Goal: Transaction & Acquisition: Obtain resource

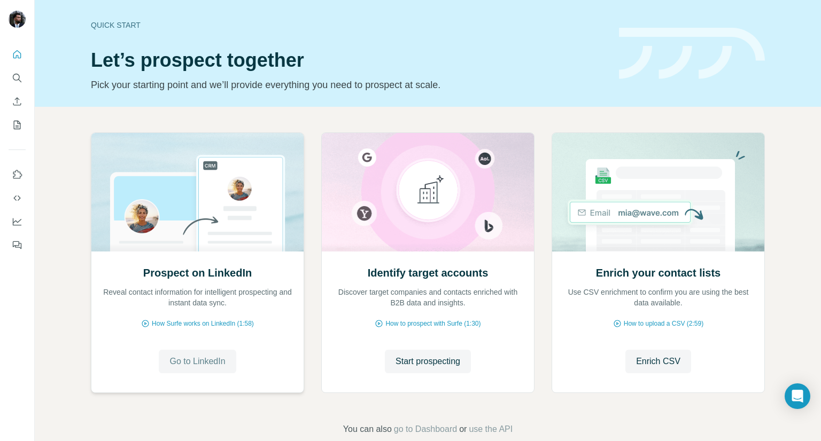
click at [209, 366] on span "Go to LinkedIn" at bounding box center [197, 361] width 56 height 13
click at [173, 321] on span "How Surfe works on LinkedIn (1:58)" at bounding box center [203, 324] width 102 height 10
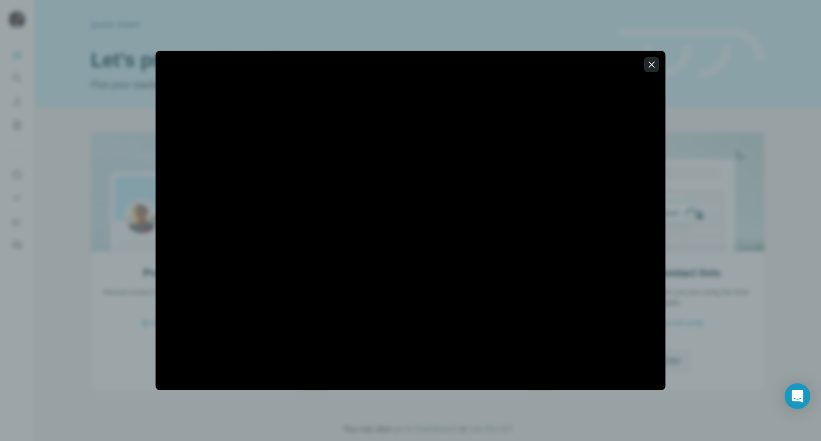
click at [653, 63] on icon "button" at bounding box center [651, 64] width 11 height 11
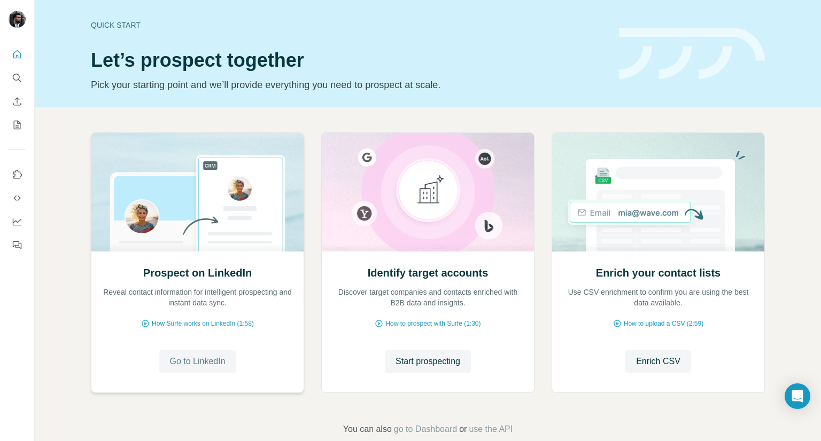
click at [165, 371] on button "Go to LinkedIn" at bounding box center [197, 362] width 77 height 24
click at [437, 365] on span "Start prospecting" at bounding box center [427, 361] width 65 height 13
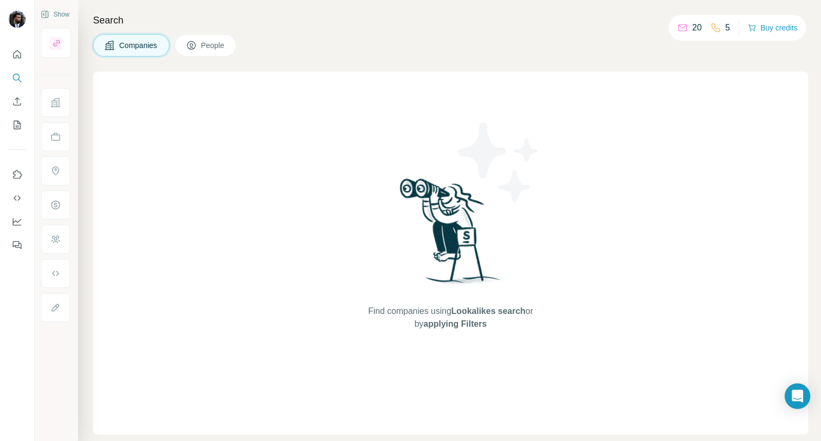
click at [229, 54] on button "People" at bounding box center [206, 45] width 62 height 22
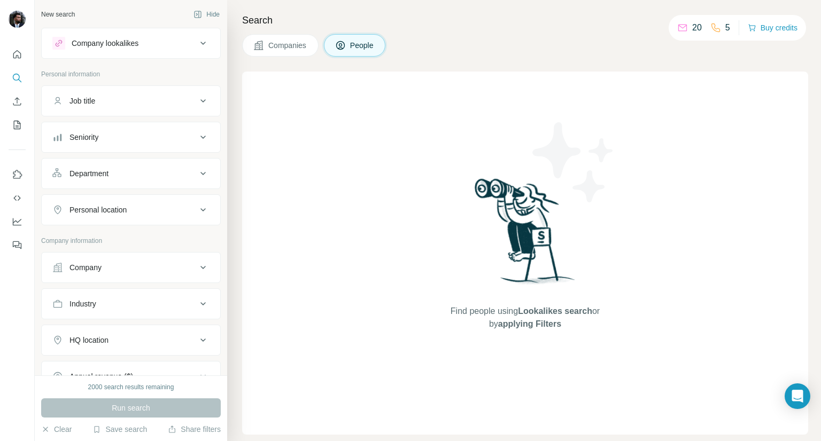
click at [179, 107] on button "Job title" at bounding box center [131, 101] width 178 height 26
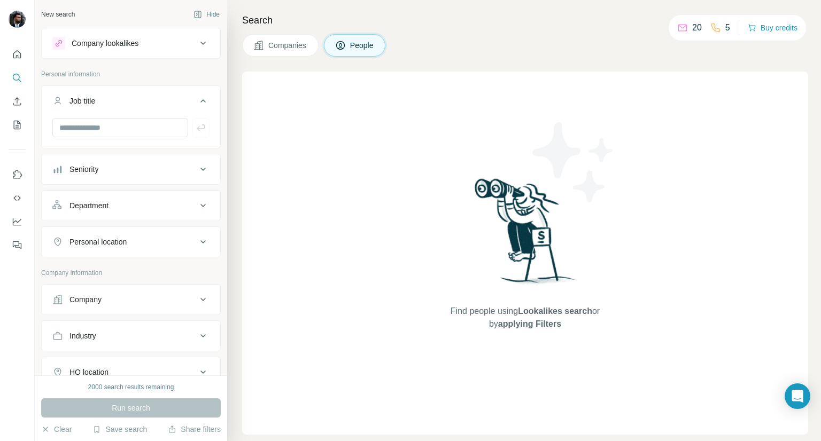
click at [169, 170] on div "Seniority" at bounding box center [124, 169] width 144 height 11
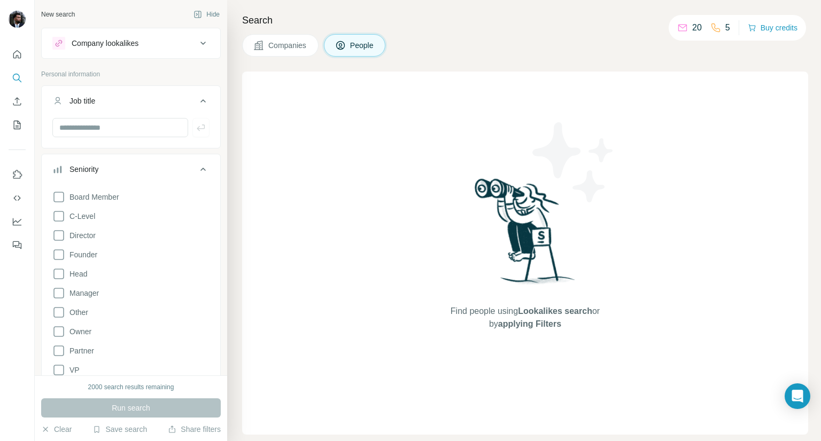
click at [169, 170] on div "Seniority" at bounding box center [124, 169] width 144 height 11
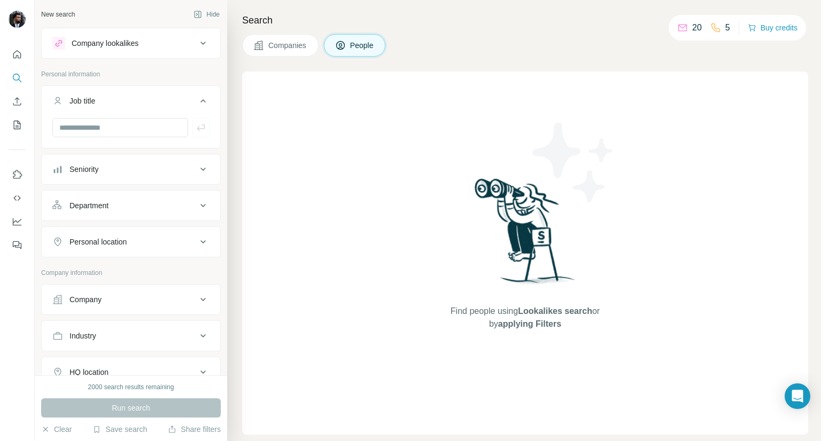
drag, startPoint x: 185, startPoint y: 322, endPoint x: 186, endPoint y: 317, distance: 5.4
click at [185, 323] on button "Industry" at bounding box center [131, 336] width 178 height 26
click at [185, 323] on button "Industry" at bounding box center [131, 338] width 178 height 30
click at [180, 300] on div "Company" at bounding box center [124, 299] width 144 height 11
click at [160, 344] on input "text" at bounding box center [130, 346] width 157 height 19
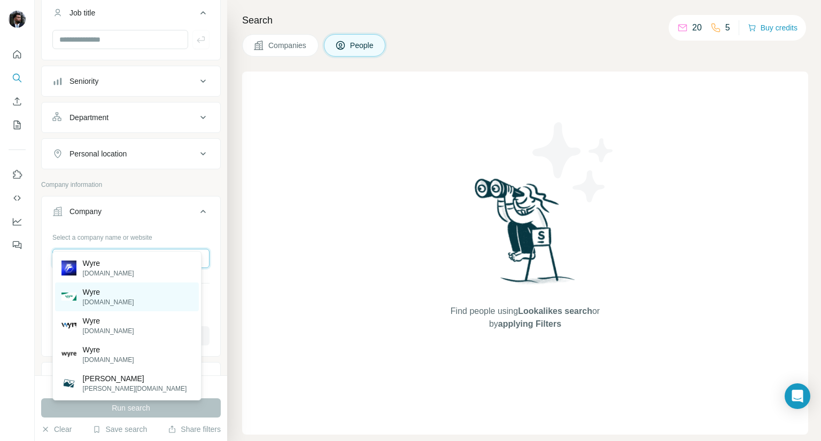
scroll to position [107, 0]
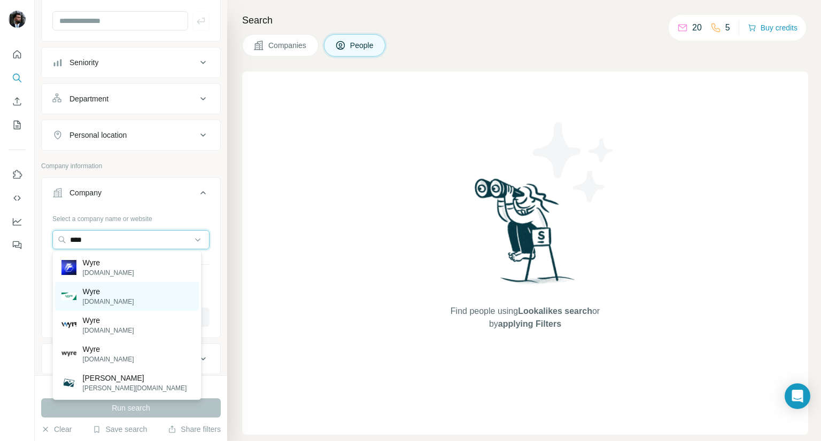
type input "****"
click at [131, 300] on div "Wyre [DOMAIN_NAME]" at bounding box center [127, 296] width 144 height 29
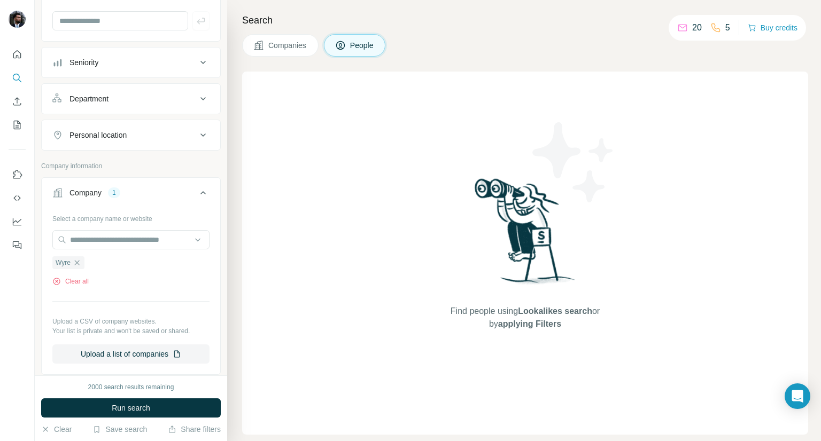
click at [156, 140] on button "Personal location" at bounding box center [131, 135] width 178 height 26
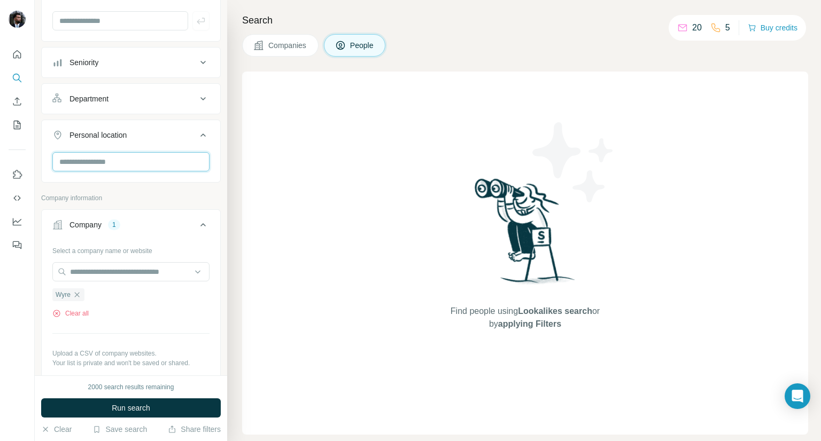
click at [160, 158] on input "text" at bounding box center [130, 161] width 157 height 19
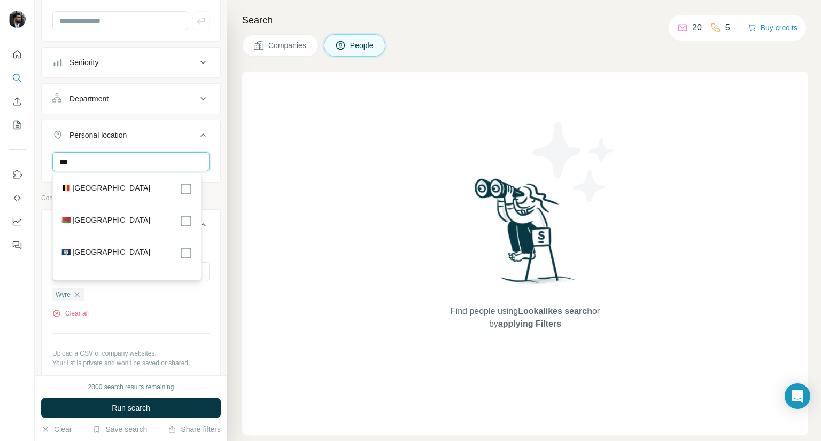
type input "***"
click at [157, 180] on div "🇧🇪 [GEOGRAPHIC_DATA] 🇧🇾 [GEOGRAPHIC_DATA] 🇧🇿 [GEOGRAPHIC_DATA]" at bounding box center [127, 226] width 144 height 103
click at [159, 185] on div "🇧🇪 [GEOGRAPHIC_DATA]" at bounding box center [126, 189] width 131 height 13
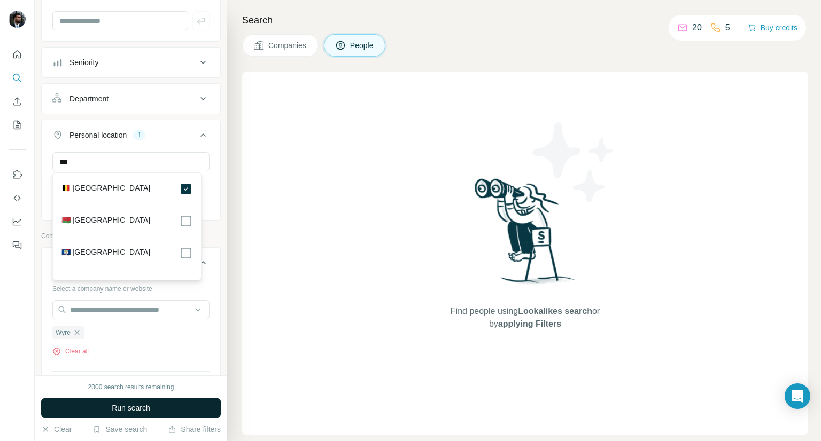
click at [190, 402] on button "Run search" at bounding box center [131, 408] width 180 height 19
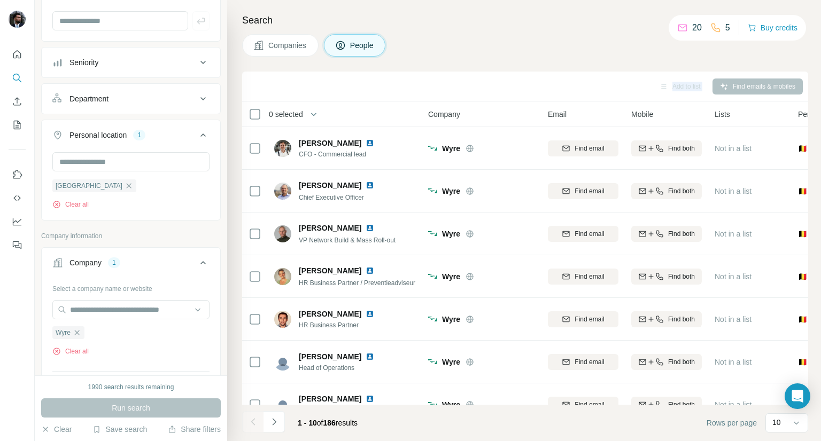
drag, startPoint x: 789, startPoint y: 21, endPoint x: 494, endPoint y: 58, distance: 297.7
click at [494, 58] on div "Search Companies People Add to list Find emails & mobiles 0 selected People Com…" at bounding box center [524, 220] width 594 height 441
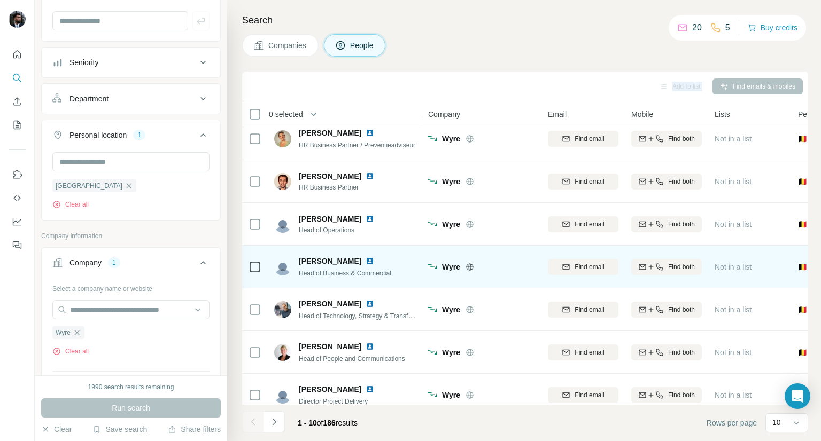
scroll to position [155, 0]
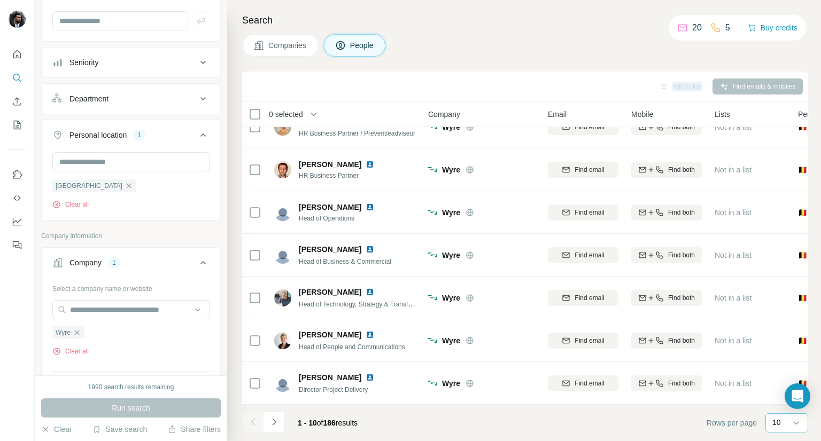
click at [776, 419] on p "10" at bounding box center [776, 422] width 9 height 11
click at [785, 345] on div "60" at bounding box center [786, 341] width 25 height 11
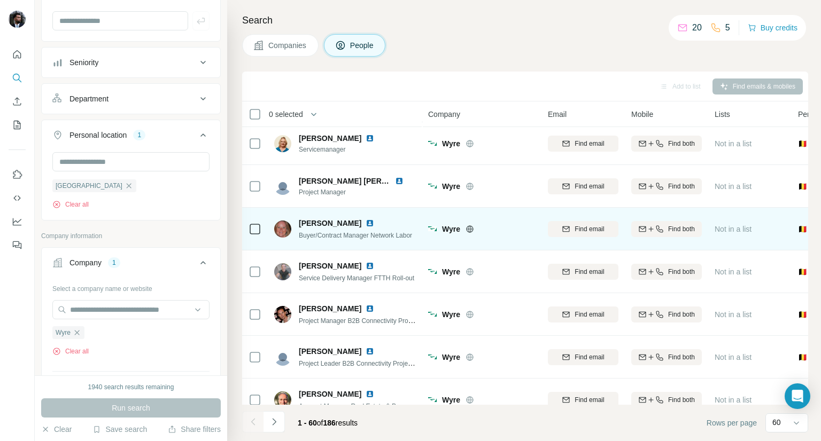
scroll to position [1117, 0]
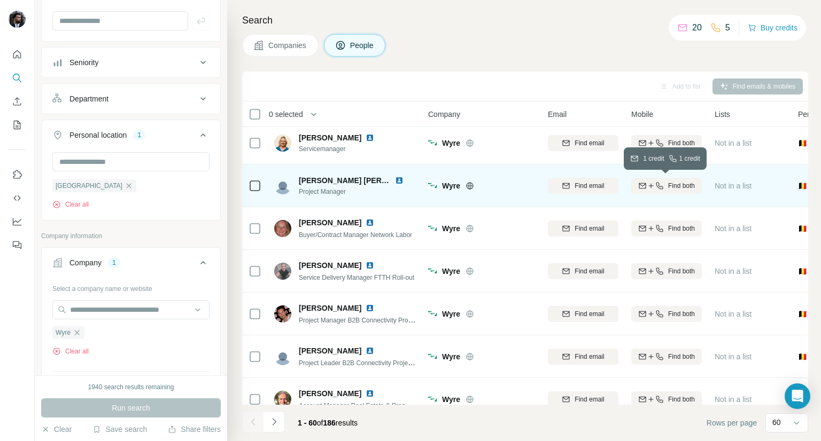
click at [661, 184] on icon "button" at bounding box center [659, 186] width 9 height 9
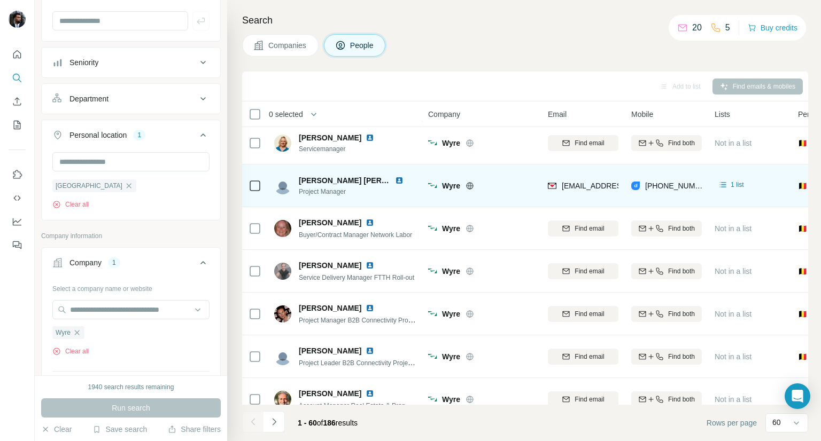
click at [453, 43] on div "Companies People" at bounding box center [525, 45] width 566 height 22
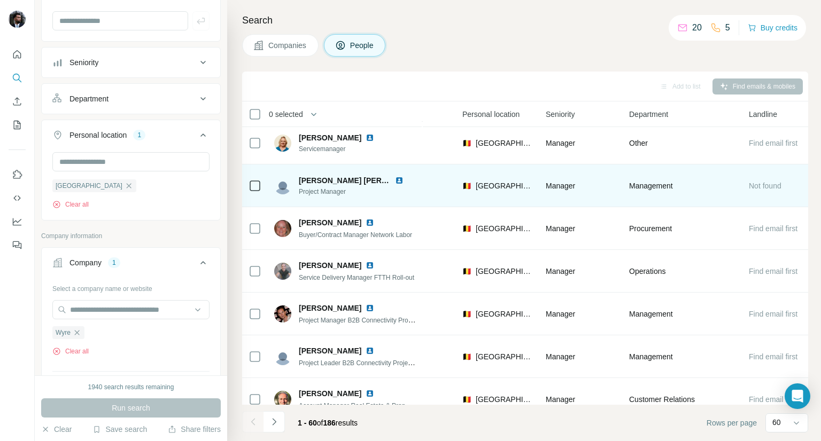
scroll to position [1117, 358]
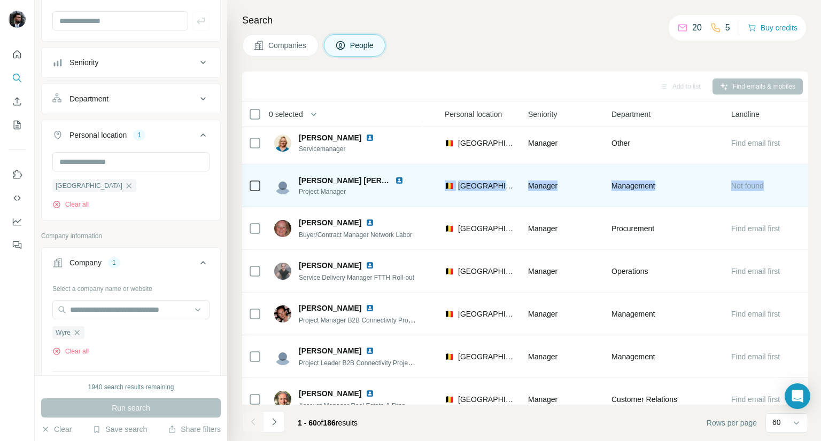
drag, startPoint x: 773, startPoint y: 182, endPoint x: 426, endPoint y: 184, distance: 346.7
click at [0, 0] on tr "[PERSON_NAME] [PERSON_NAME] Project Manager Wyre [EMAIL_ADDRESS][PERSON_NAME][P…" at bounding box center [0, 0] width 0 height 0
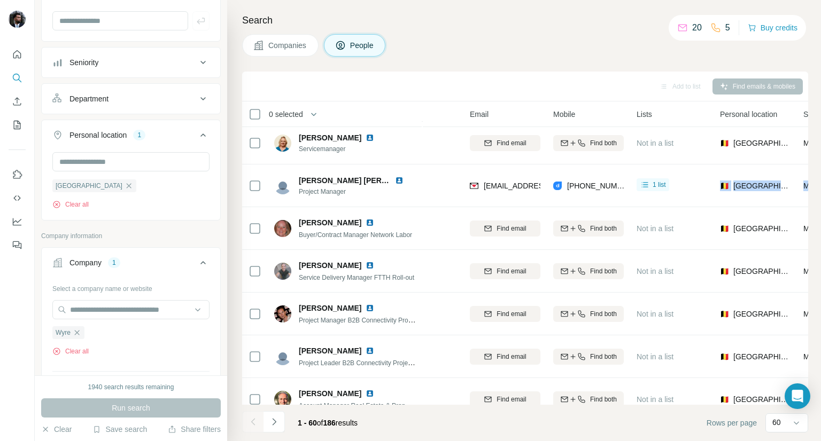
scroll to position [1117, 77]
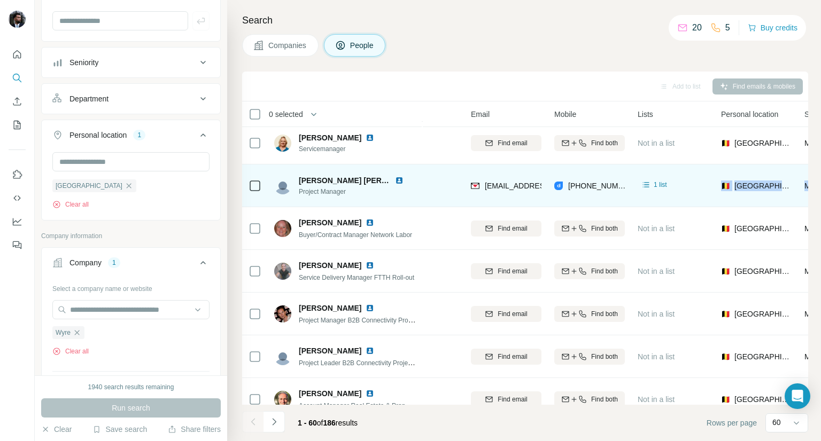
click at [697, 186] on div "1 list" at bounding box center [672, 185] width 71 height 29
drag, startPoint x: 698, startPoint y: 186, endPoint x: 479, endPoint y: 173, distance: 219.5
click at [0, 0] on tr "[PERSON_NAME] [PERSON_NAME] Project Manager Wyre [EMAIL_ADDRESS][PERSON_NAME][P…" at bounding box center [0, 0] width 0 height 0
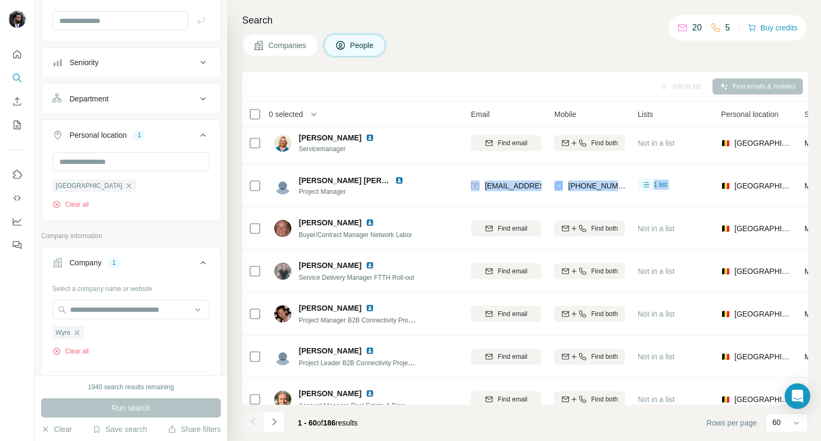
click at [675, 194] on div "1 list" at bounding box center [672, 185] width 71 height 29
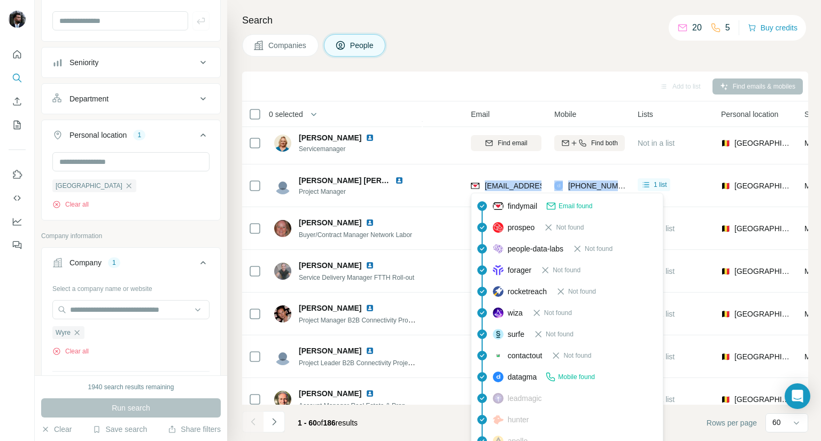
drag, startPoint x: 624, startPoint y: 186, endPoint x: 481, endPoint y: 190, distance: 142.7
click at [0, 0] on tr "[PERSON_NAME] [PERSON_NAME] Project Manager Wyre [EMAIL_ADDRESS][PERSON_NAME][P…" at bounding box center [0, 0] width 0 height 0
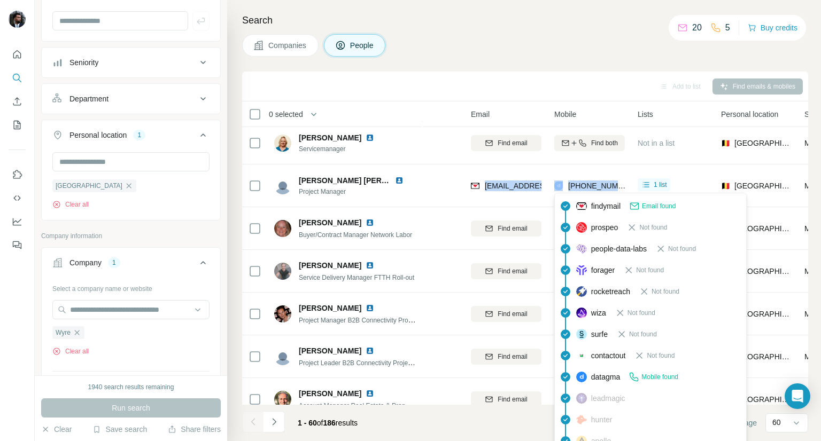
copy tr "[EMAIL_ADDRESS][DOMAIN_NAME] [PHONE_NUMBER]"
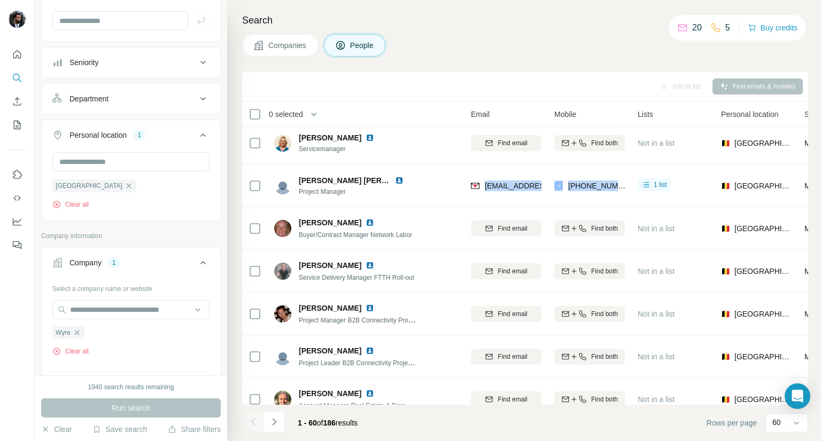
click at [624, 193] on td "[PHONE_NUMBER]" at bounding box center [589, 186] width 83 height 43
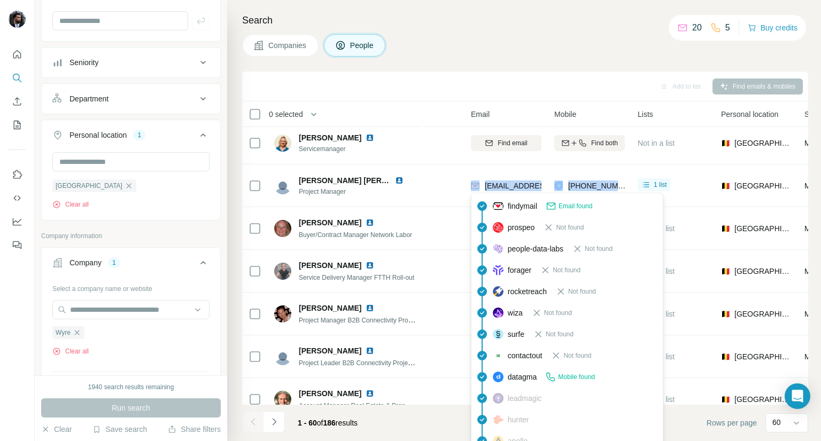
drag, startPoint x: 625, startPoint y: 190, endPoint x: 470, endPoint y: 189, distance: 154.9
click at [0, 0] on tr "[PERSON_NAME] [PERSON_NAME] Project Manager Wyre [EMAIL_ADDRESS][PERSON_NAME][P…" at bounding box center [0, 0] width 0 height 0
copy tr "[EMAIL_ADDRESS][DOMAIN_NAME] [PHONE_NUMBER]"
